Goal: Complete application form

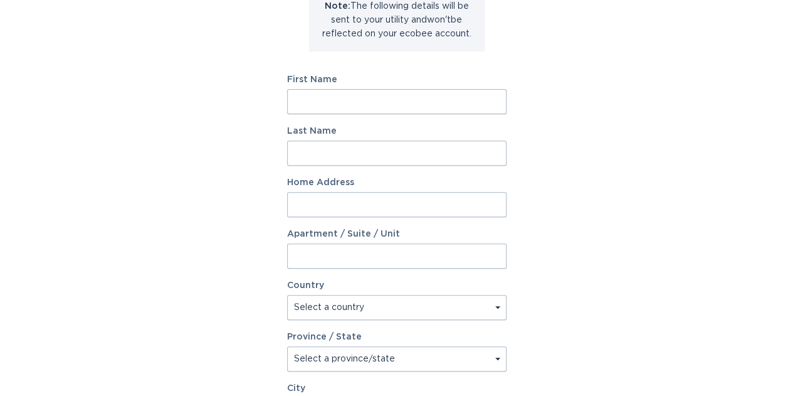
scroll to position [169, 0]
click at [462, 96] on input "First Name" at bounding box center [396, 100] width 219 height 25
type input "Harsh"
type input "[PERSON_NAME]"
type input "[STREET_ADDRESS]"
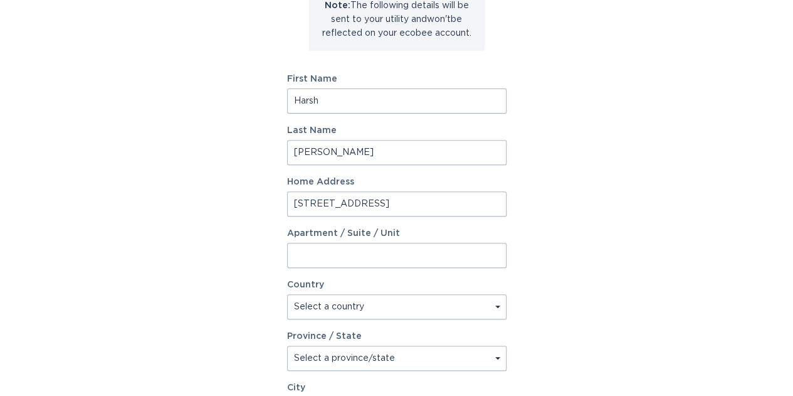
select select "CA"
type input "[GEOGRAPHIC_DATA]"
type input "K2J 1X7"
select select "ON"
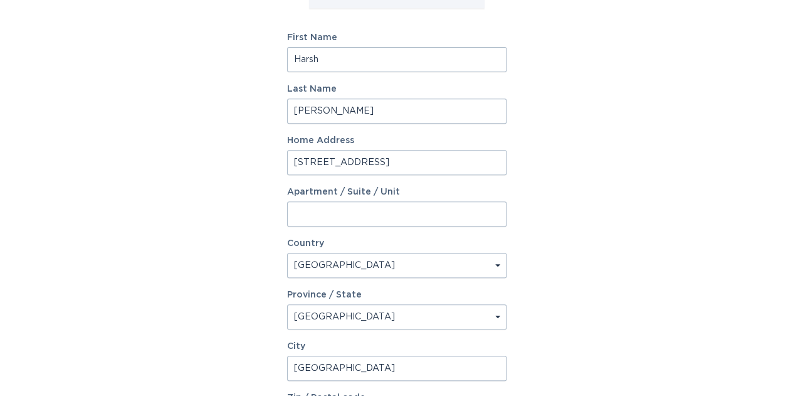
scroll to position [218, 0]
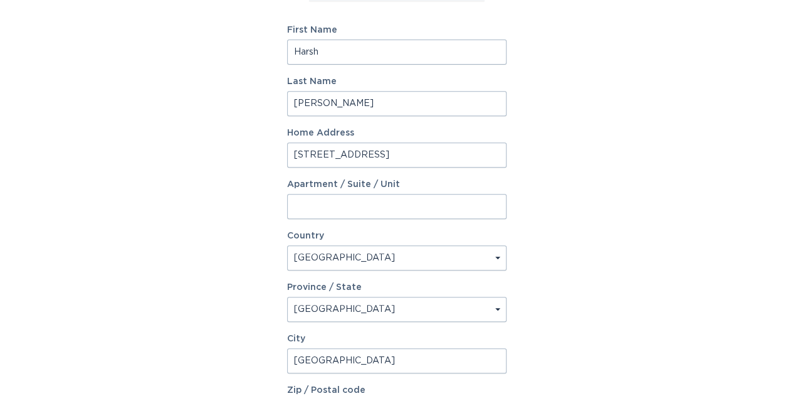
click at [324, 206] on input "Apartment / Suite / Unit" at bounding box center [396, 206] width 219 height 25
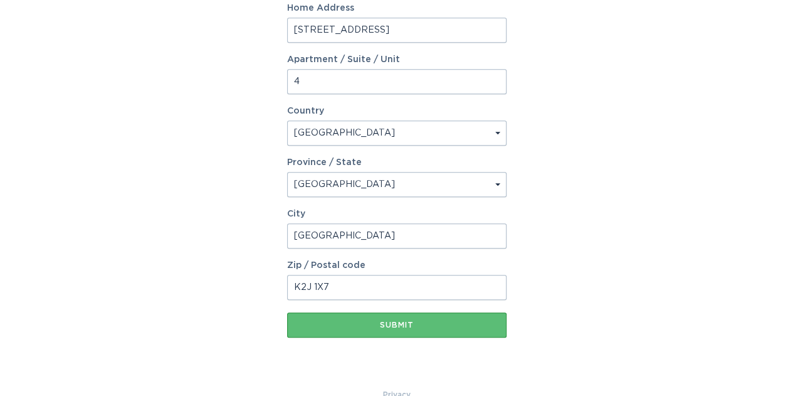
scroll to position [344, 0]
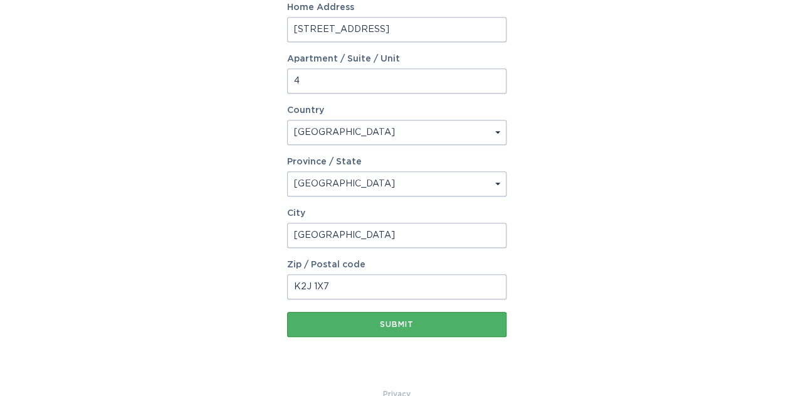
type input "4"
click at [337, 329] on button "Submit" at bounding box center [396, 324] width 219 height 25
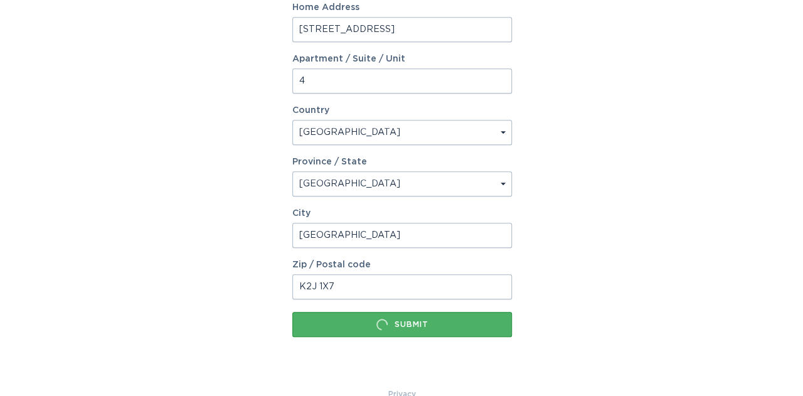
scroll to position [0, 0]
